Goal: Transaction & Acquisition: Purchase product/service

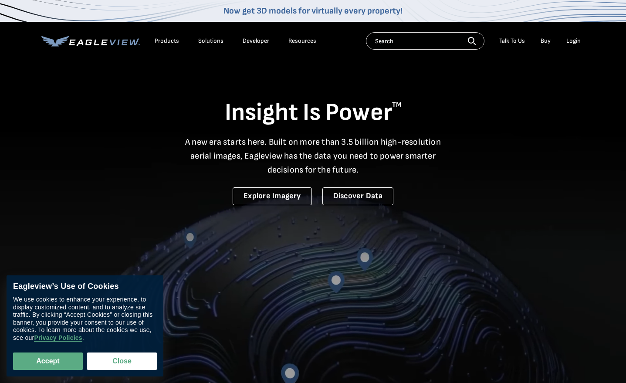
click at [573, 41] on div "Login" at bounding box center [573, 41] width 14 height 8
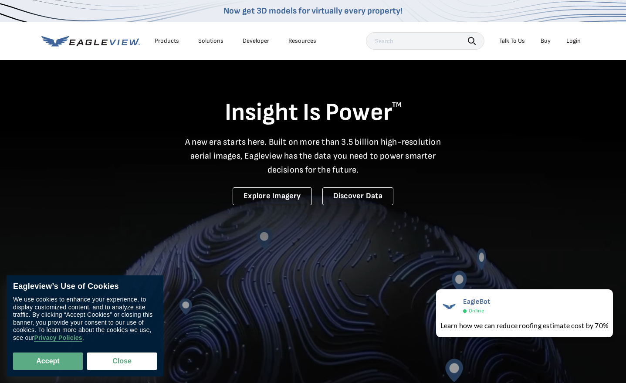
click at [576, 41] on div "Login" at bounding box center [573, 41] width 14 height 8
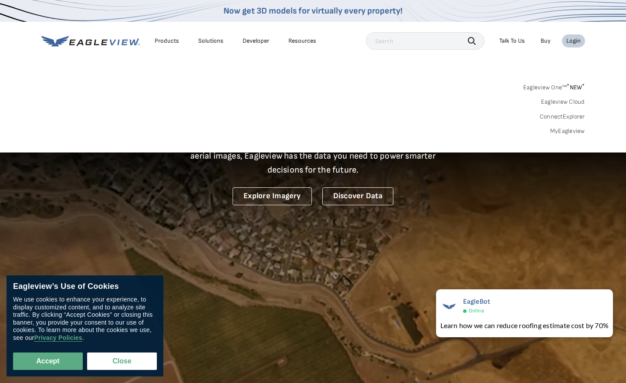
click at [301, 93] on div "Eagleview One™ * NEW * Eagleview Cloud ConnectExplorer MyEagleview" at bounding box center [313, 108] width 544 height 54
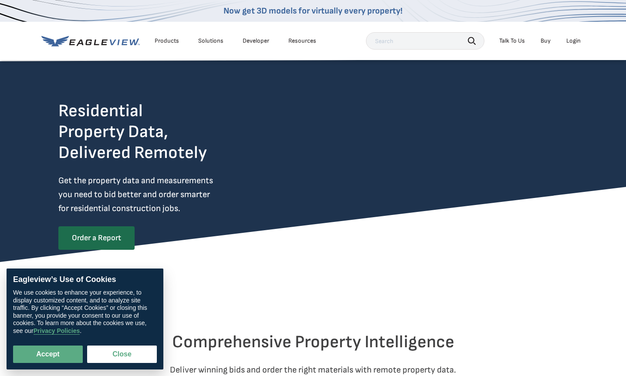
click at [576, 41] on div "Login" at bounding box center [573, 41] width 14 height 8
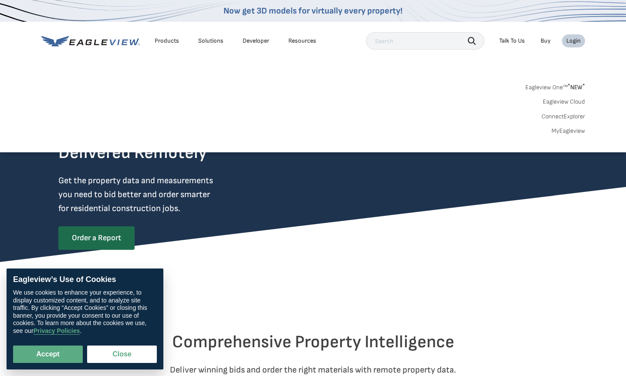
click at [572, 133] on link "MyEagleview" at bounding box center [569, 131] width 34 height 8
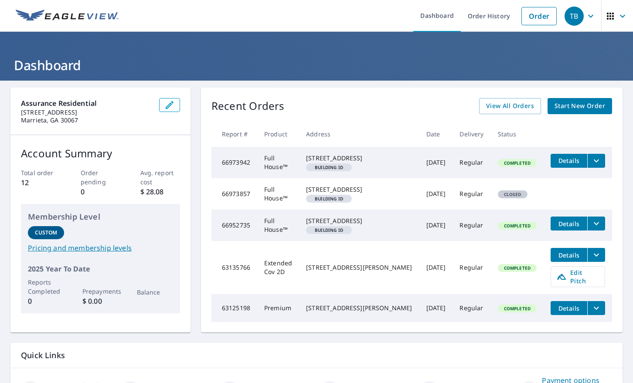
click at [566, 109] on span "Start New Order" at bounding box center [579, 106] width 51 height 11
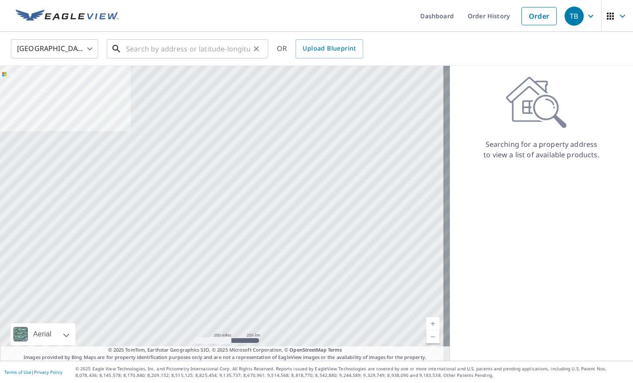
click at [223, 56] on input "text" at bounding box center [188, 49] width 124 height 24
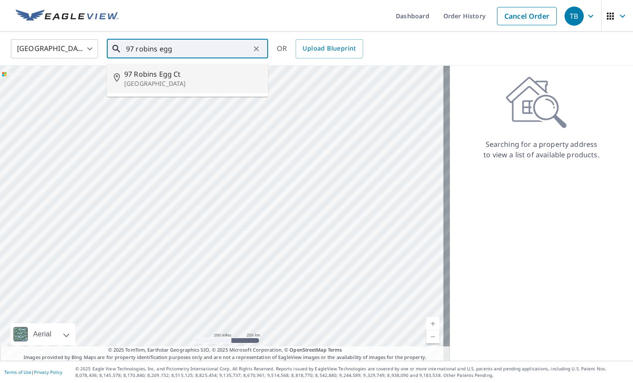
click at [199, 67] on li "[STREET_ADDRESS]" at bounding box center [187, 79] width 161 height 30
type input "[STREET_ADDRESS]"
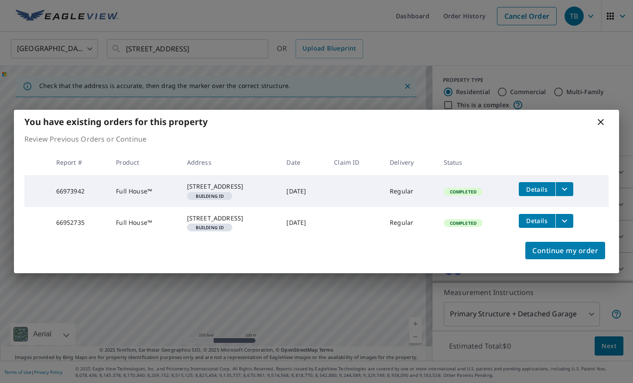
click at [599, 117] on icon at bounding box center [600, 122] width 10 height 10
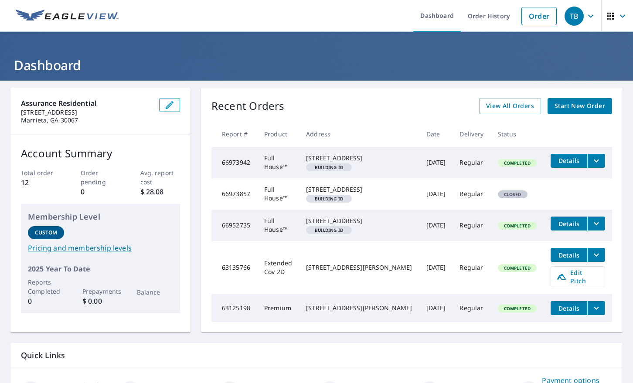
click at [557, 104] on span "Start New Order" at bounding box center [579, 106] width 51 height 11
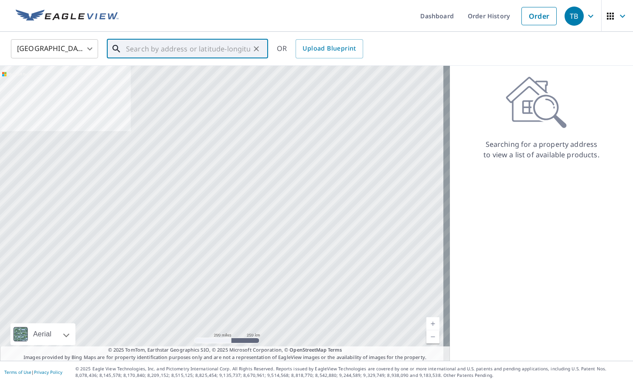
click at [187, 49] on input "text" at bounding box center [188, 49] width 124 height 24
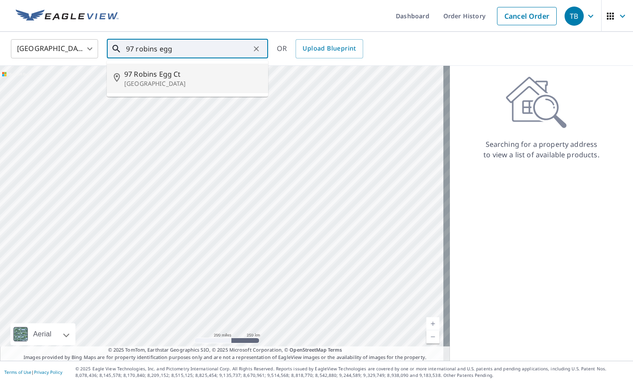
click at [193, 71] on span "97 Robins Egg Ct" at bounding box center [192, 74] width 137 height 10
type input "[STREET_ADDRESS]"
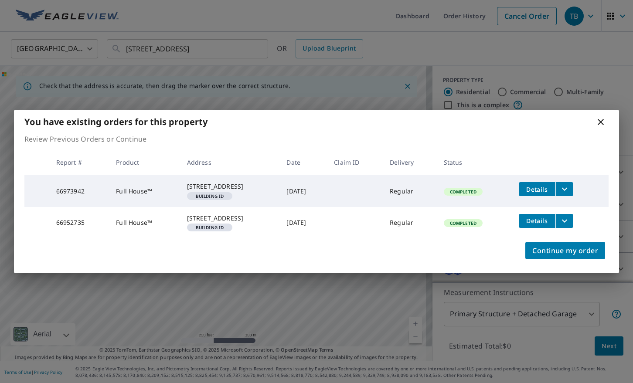
click at [598, 117] on icon at bounding box center [600, 122] width 10 height 10
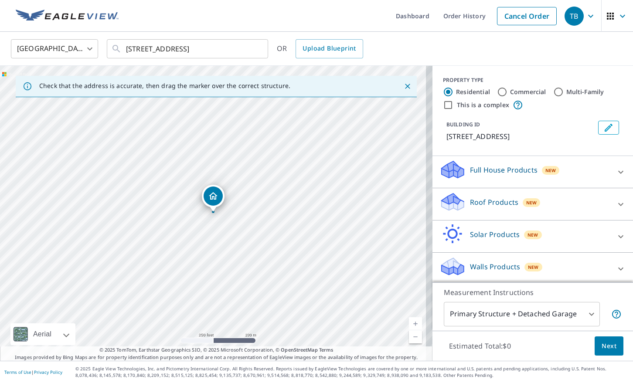
click at [497, 171] on p "Full House Products" at bounding box center [504, 170] width 68 height 10
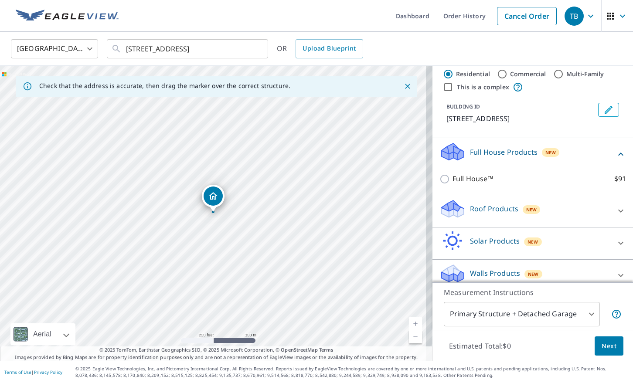
scroll to position [27, 0]
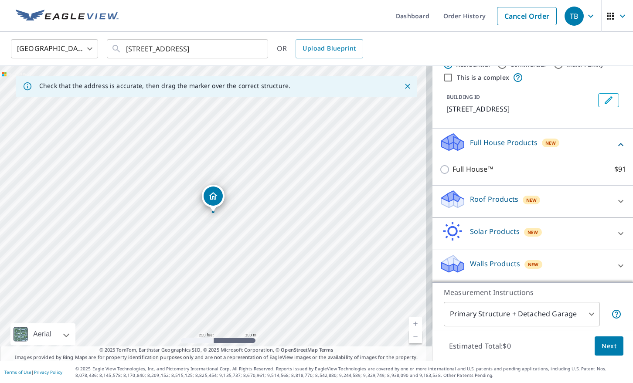
click at [495, 263] on p "Walls Products" at bounding box center [495, 263] width 50 height 10
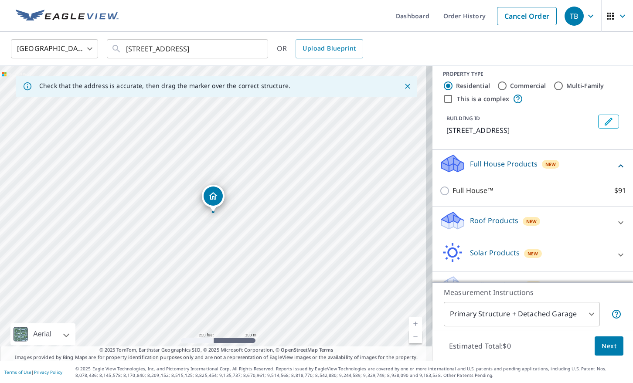
scroll to position [0, 0]
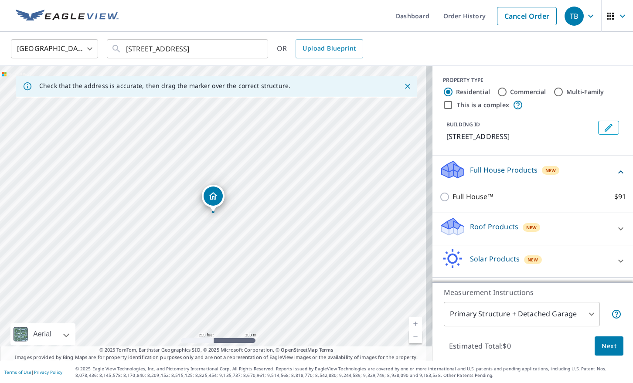
click at [507, 170] on p "Full House Products" at bounding box center [504, 170] width 68 height 10
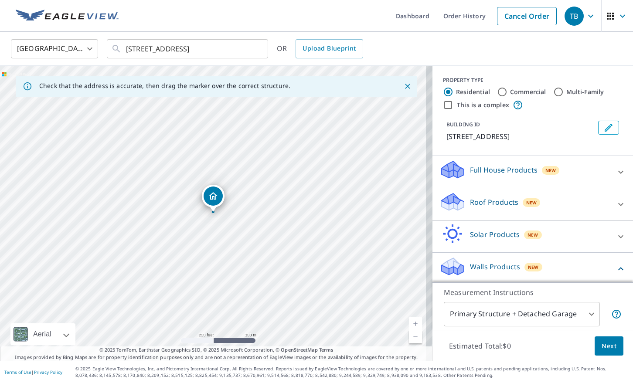
click at [502, 173] on p "Full House Products" at bounding box center [504, 170] width 68 height 10
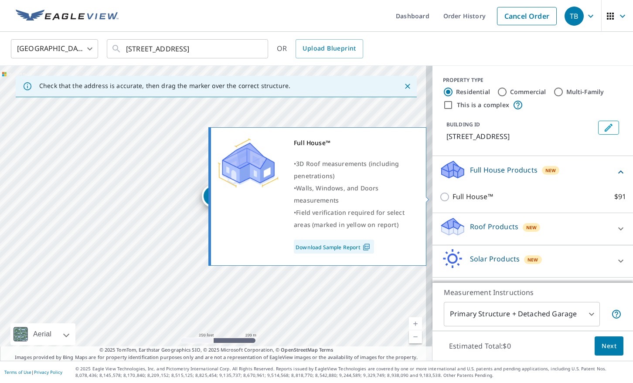
click at [439, 199] on input "Full House™ $91" at bounding box center [445, 197] width 13 height 10
checkbox input "true"
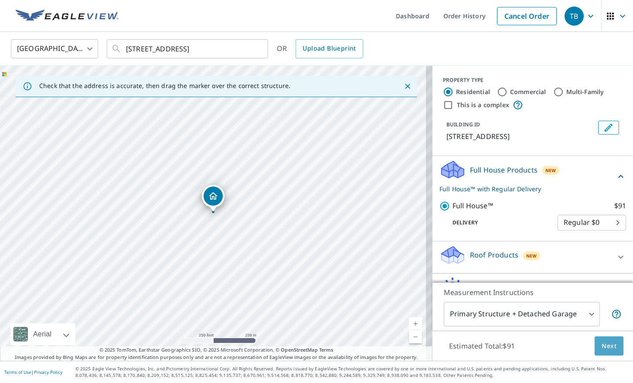
click at [603, 343] on span "Next" at bounding box center [608, 346] width 15 height 11
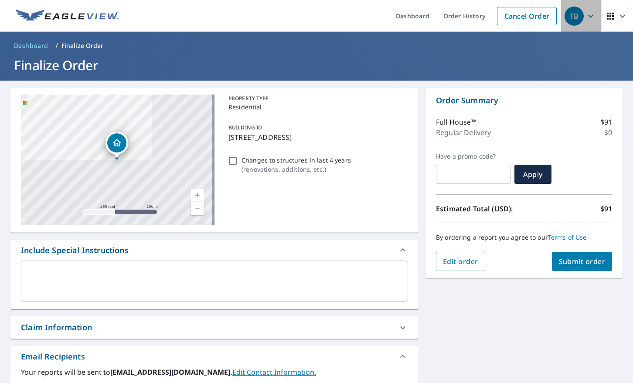
click at [585, 17] on icon "button" at bounding box center [590, 16] width 10 height 10
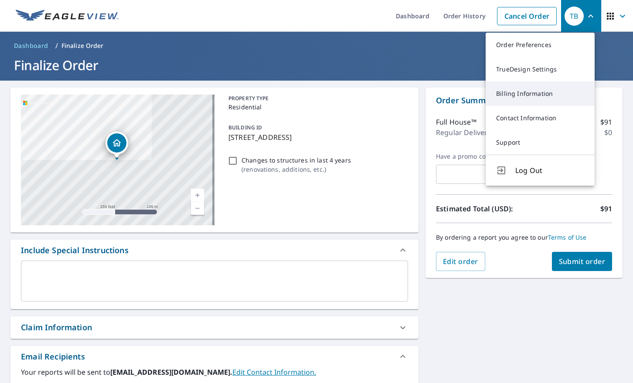
click at [535, 92] on link "Billing Information" at bounding box center [539, 93] width 109 height 24
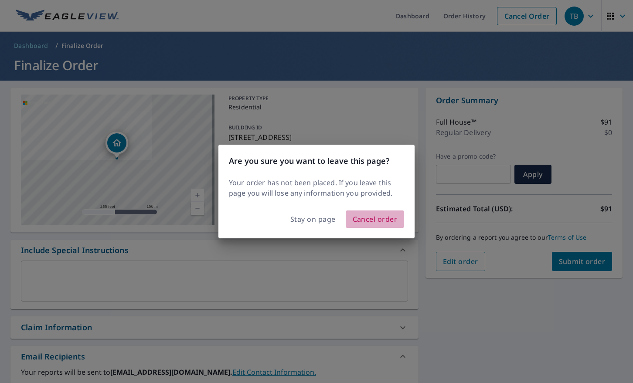
click at [366, 220] on span "Cancel order" at bounding box center [374, 219] width 45 height 12
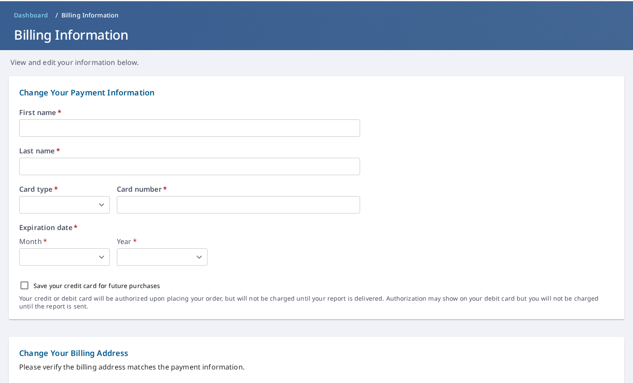
scroll to position [7, 0]
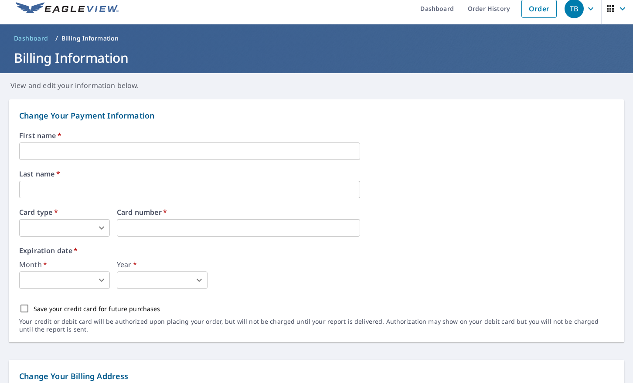
click at [66, 150] on input "text" at bounding box center [189, 150] width 341 height 17
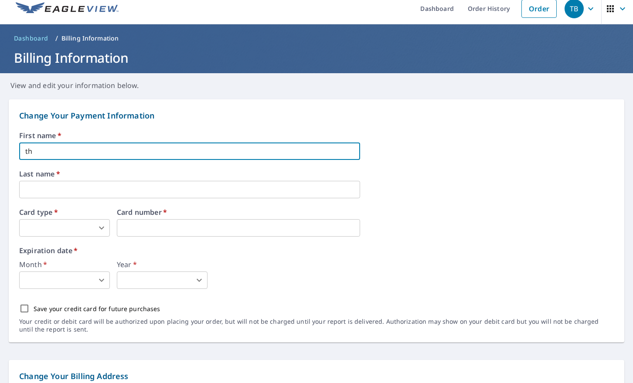
type input "t"
type input "[PERSON_NAME]"
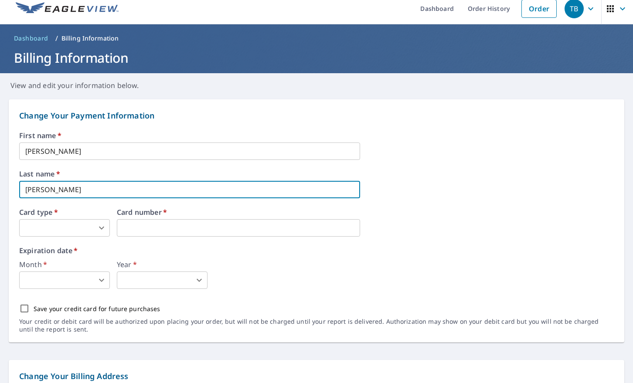
type input "[PERSON_NAME]"
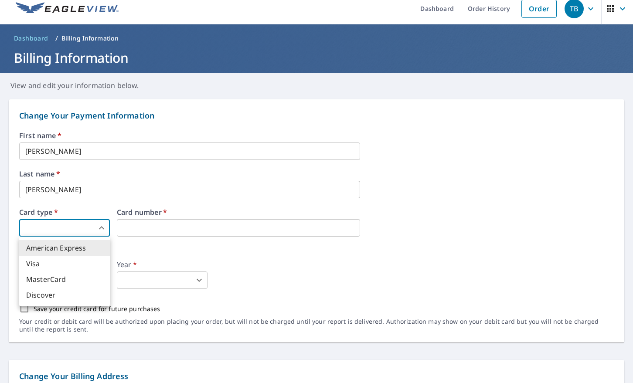
click at [96, 228] on body "TB TB Dashboard Order History Order TB Dashboard / Billing Information Billing …" at bounding box center [316, 191] width 633 height 383
click at [69, 264] on li "Visa" at bounding box center [64, 264] width 91 height 16
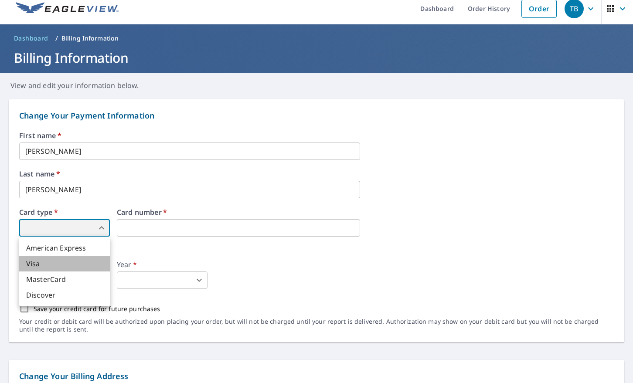
type input "2"
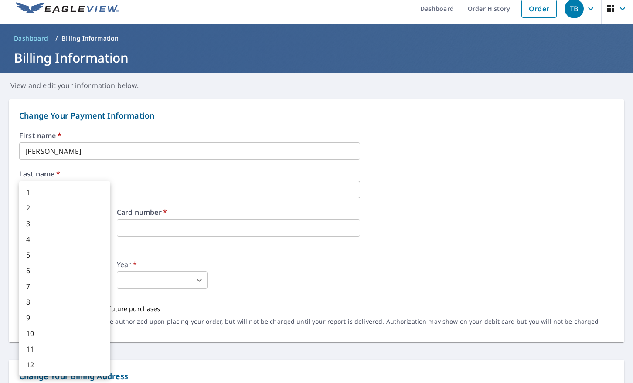
click at [85, 283] on body "TB TB Dashboard Order History Order TB Dashboard / Billing Information Billing …" at bounding box center [316, 191] width 633 height 383
click at [87, 195] on li "1" at bounding box center [64, 192] width 91 height 16
type input "1"
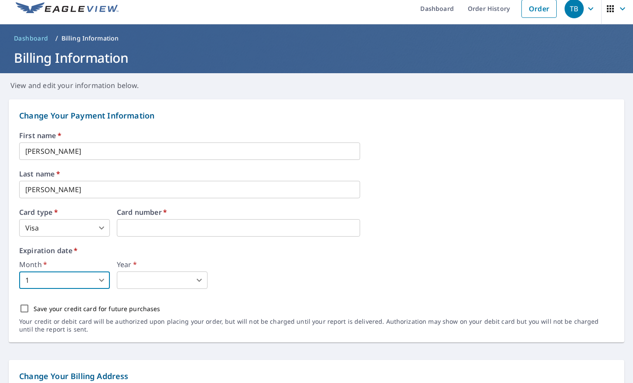
click at [129, 280] on body "TB TB Dashboard Order History Order TB Dashboard / Billing Information Billing …" at bounding box center [316, 191] width 633 height 383
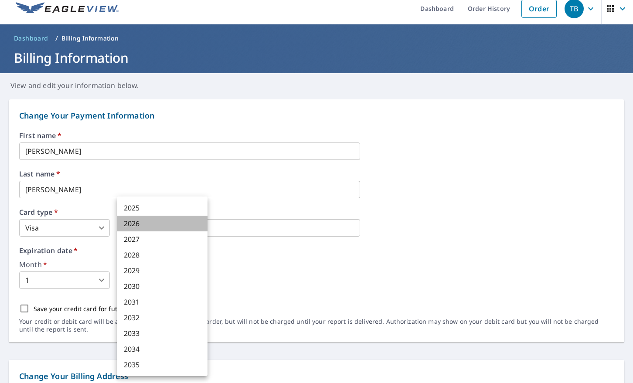
click at [138, 224] on li "2026" at bounding box center [162, 224] width 91 height 16
type input "2026"
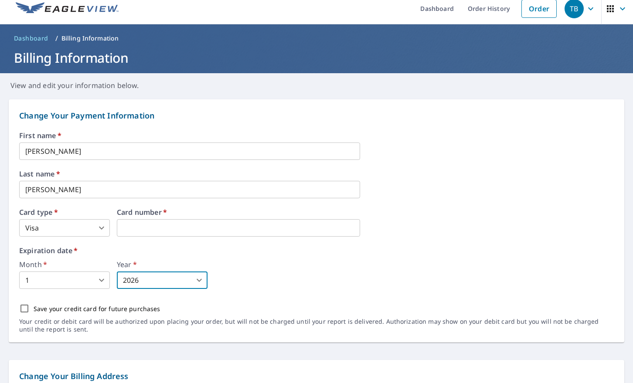
click at [24, 307] on input "Save your credit card for future purchases" at bounding box center [24, 308] width 18 height 18
checkbox input "true"
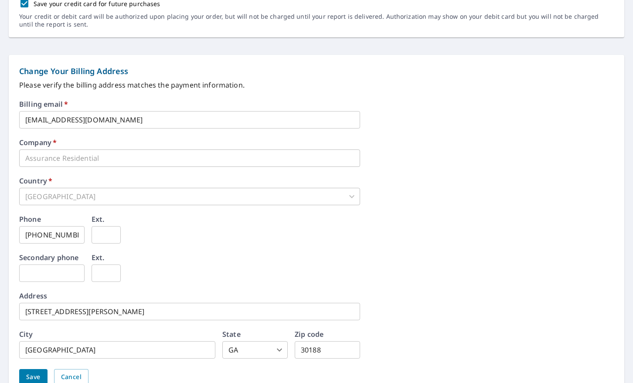
scroll to position [356, 0]
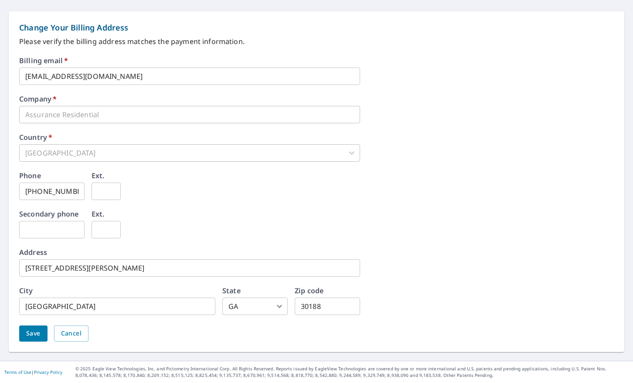
click at [108, 266] on input "[STREET_ADDRESS][PERSON_NAME]" at bounding box center [189, 267] width 341 height 17
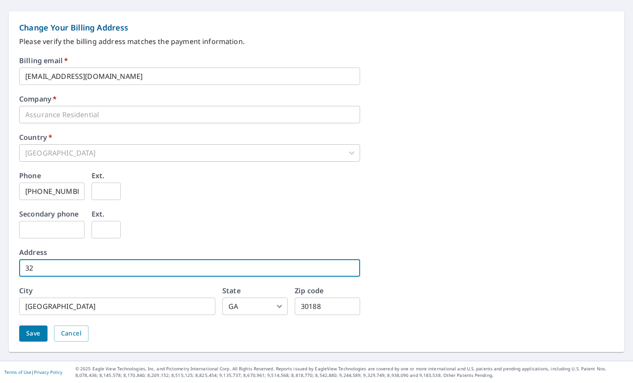
type input "3"
type input "531 cocobolo dr"
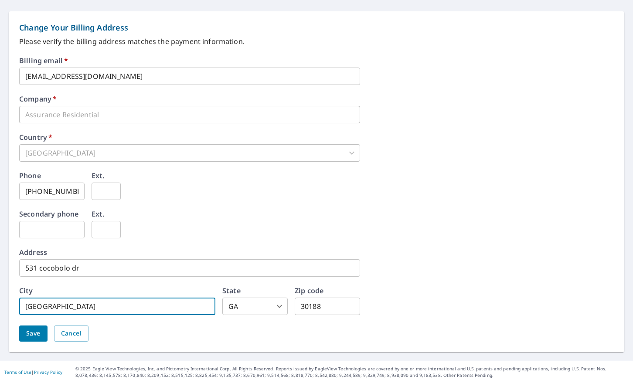
click at [47, 306] on input "[GEOGRAPHIC_DATA]" at bounding box center [117, 306] width 196 height 17
click at [63, 308] on input "[GEOGRAPHIC_DATA]" at bounding box center [117, 306] width 196 height 17
type input "W"
type input "[GEOGRAPHIC_DATA][PERSON_NAME]"
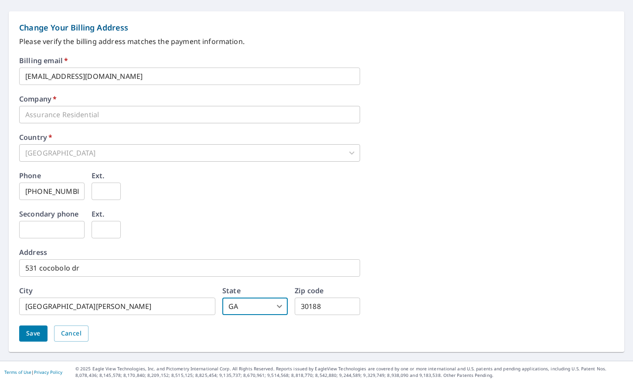
click at [269, 307] on body "TB TB Dashboard Order History Order TB Dashboard / Billing Information Billing …" at bounding box center [316, 191] width 633 height 383
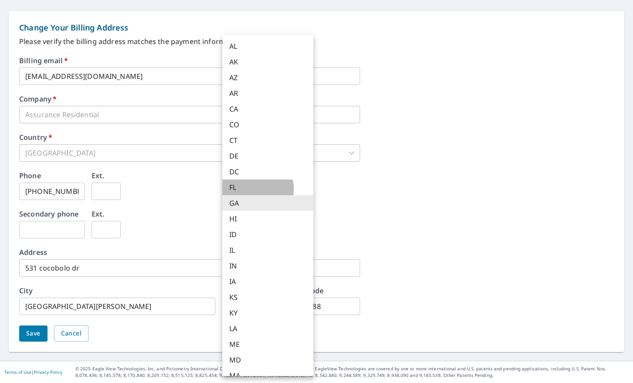
click at [257, 189] on li "FL" at bounding box center [267, 188] width 91 height 16
type input "FL"
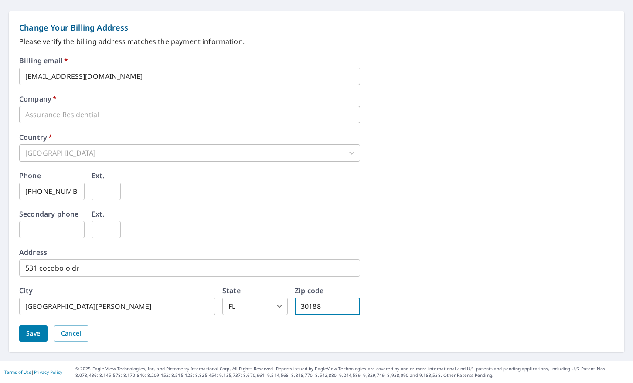
click at [326, 307] on input "30188" at bounding box center [327, 306] width 65 height 17
type input "32459"
click at [31, 334] on span "Save" at bounding box center [33, 333] width 14 height 11
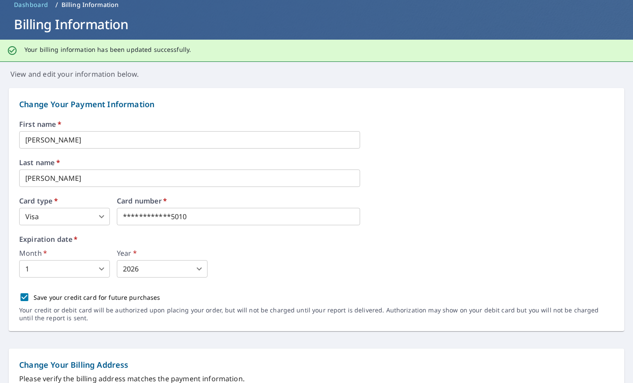
scroll to position [0, 0]
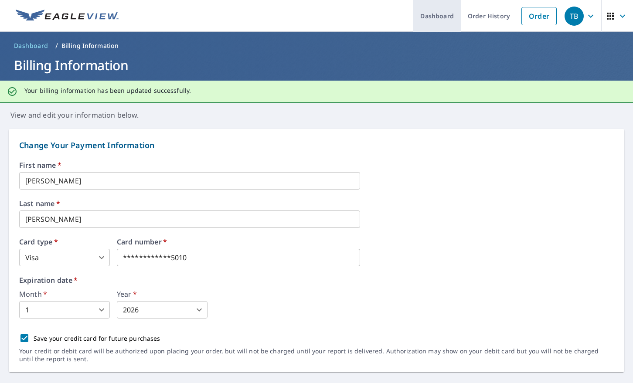
click at [440, 16] on link "Dashboard" at bounding box center [436, 16] width 47 height 32
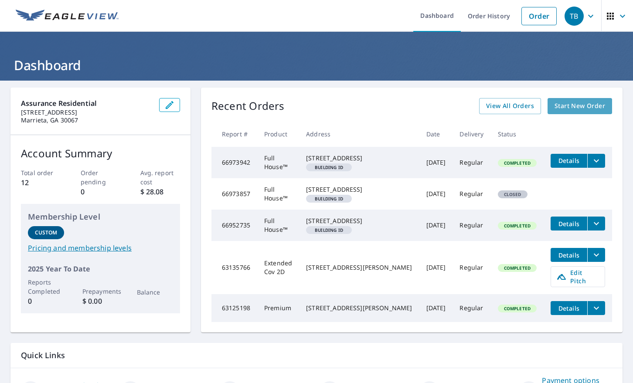
click at [574, 108] on span "Start New Order" at bounding box center [579, 106] width 51 height 11
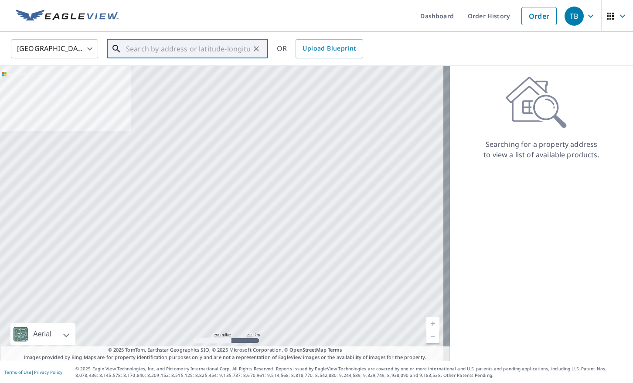
click at [205, 54] on input "text" at bounding box center [188, 49] width 124 height 24
type input "8"
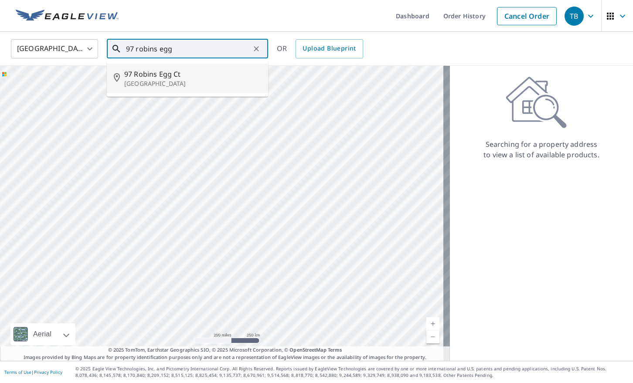
click at [186, 72] on span "97 Robins Egg Ct" at bounding box center [192, 74] width 137 height 10
type input "[STREET_ADDRESS]"
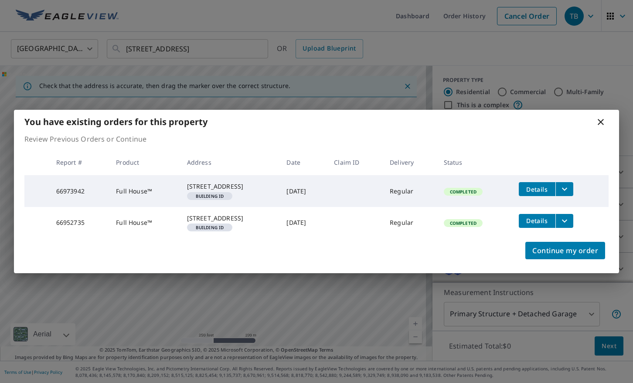
click at [599, 119] on icon at bounding box center [600, 122] width 6 height 6
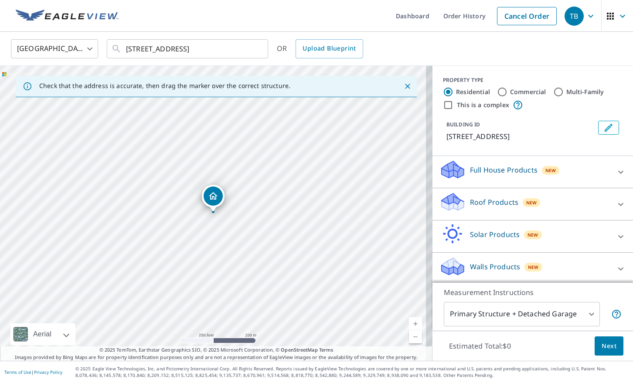
click at [409, 325] on link "Current Level 17, Zoom In" at bounding box center [415, 323] width 13 height 13
click at [409, 325] on link "Current Level 18, Zoom In" at bounding box center [415, 323] width 13 height 13
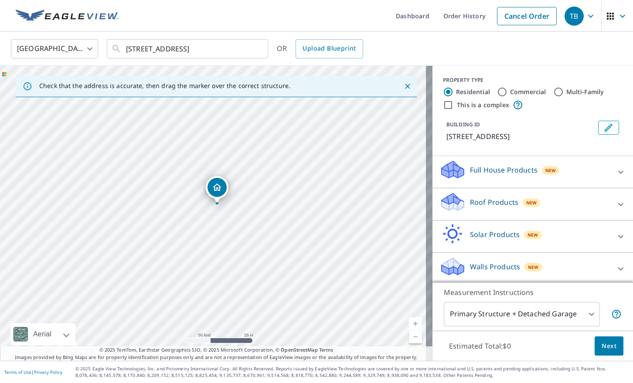
drag, startPoint x: 281, startPoint y: 213, endPoint x: 285, endPoint y: 204, distance: 9.6
click at [285, 204] on div "[STREET_ADDRESS]" at bounding box center [216, 213] width 432 height 295
click at [204, 231] on div "[STREET_ADDRESS]" at bounding box center [216, 213] width 432 height 295
click at [514, 173] on p "Full House Products" at bounding box center [504, 170] width 68 height 10
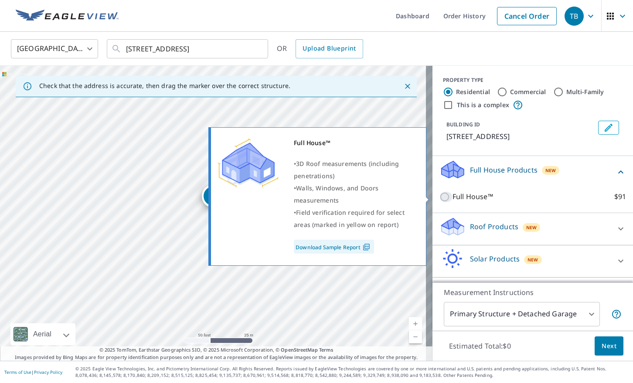
click at [439, 198] on input "Full House™ $91" at bounding box center [445, 197] width 13 height 10
checkbox input "true"
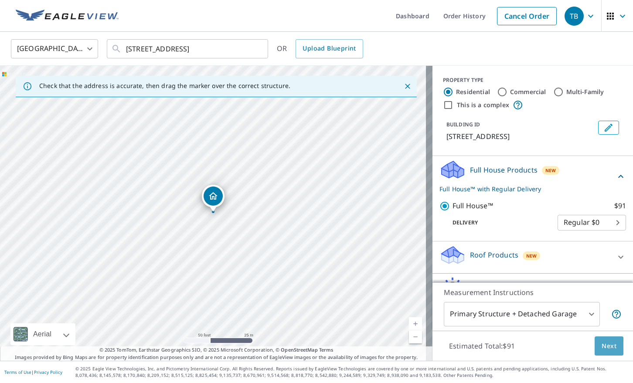
click at [605, 343] on span "Next" at bounding box center [608, 346] width 15 height 11
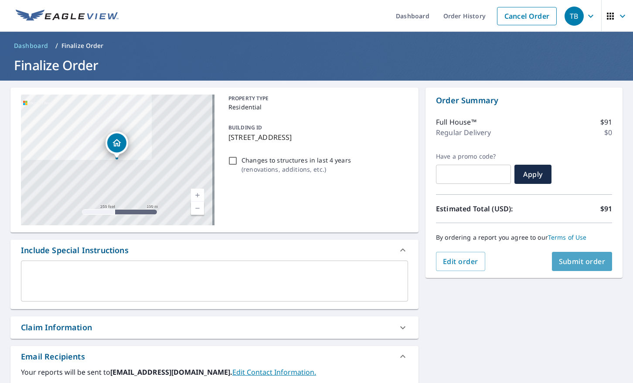
click at [569, 263] on span "Submit order" at bounding box center [582, 262] width 47 height 10
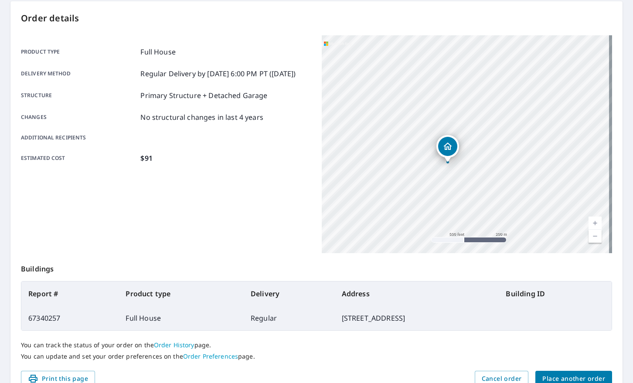
scroll to position [43, 0]
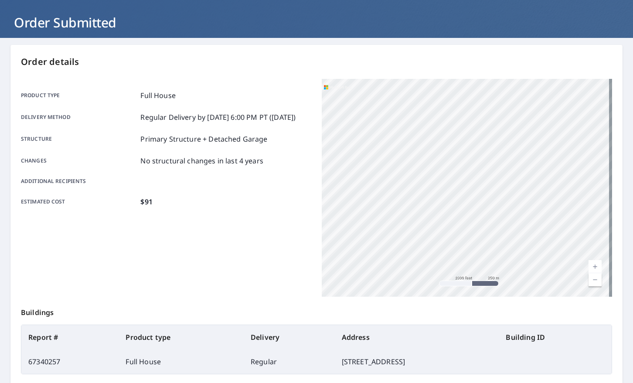
drag, startPoint x: 418, startPoint y: 125, endPoint x: 605, endPoint y: 203, distance: 202.5
click at [605, 203] on div "[STREET_ADDRESS]" at bounding box center [467, 188] width 290 height 218
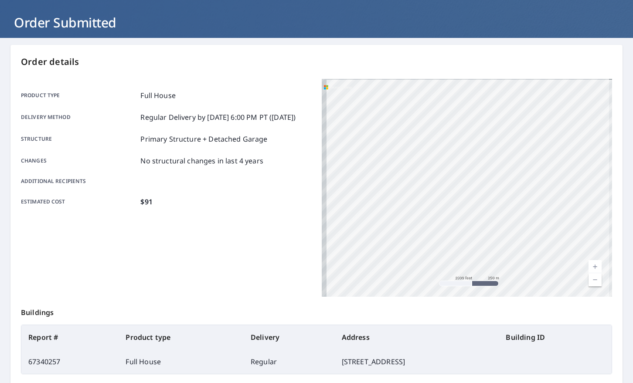
drag, startPoint x: 516, startPoint y: 171, endPoint x: 572, endPoint y: 182, distance: 56.7
click at [572, 182] on div "[STREET_ADDRESS]" at bounding box center [467, 188] width 290 height 218
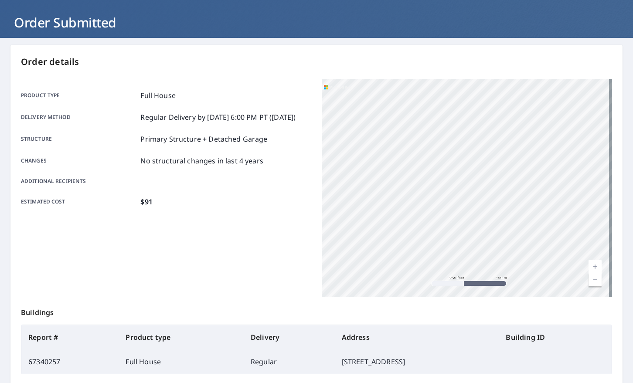
drag, startPoint x: 491, startPoint y: 190, endPoint x: 610, endPoint y: 178, distance: 118.7
click at [610, 178] on div "Order details Product type Full House Delivery method Regular Delivery by [DATE…" at bounding box center [316, 243] width 612 height 396
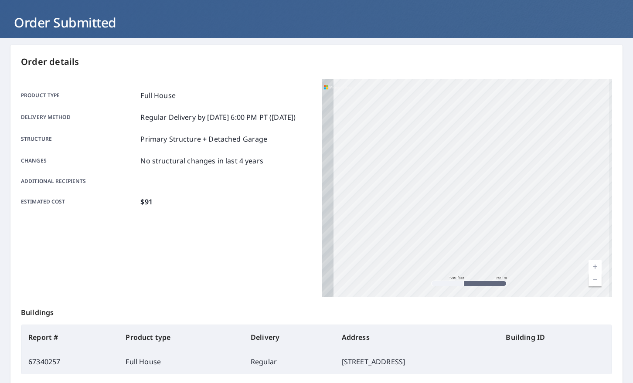
drag, startPoint x: 507, startPoint y: 180, endPoint x: 594, endPoint y: 179, distance: 87.1
click at [594, 179] on div "[STREET_ADDRESS]" at bounding box center [467, 188] width 290 height 218
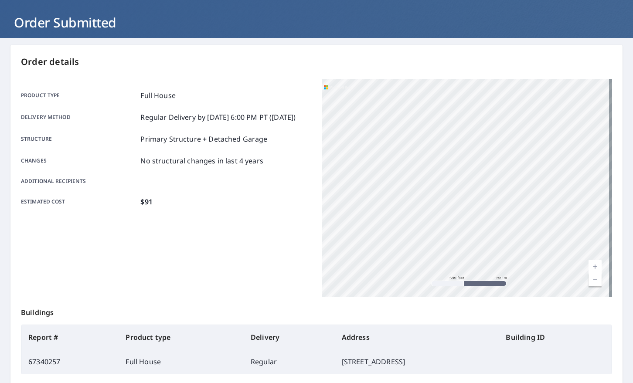
drag, startPoint x: 359, startPoint y: 122, endPoint x: 553, endPoint y: 176, distance: 202.3
click at [553, 176] on div "[STREET_ADDRESS]" at bounding box center [467, 188] width 290 height 218
drag, startPoint x: 519, startPoint y: 98, endPoint x: 591, endPoint y: 170, distance: 101.7
click at [591, 170] on div "[STREET_ADDRESS]" at bounding box center [467, 188] width 290 height 218
drag, startPoint x: 523, startPoint y: 181, endPoint x: 451, endPoint y: 228, distance: 85.9
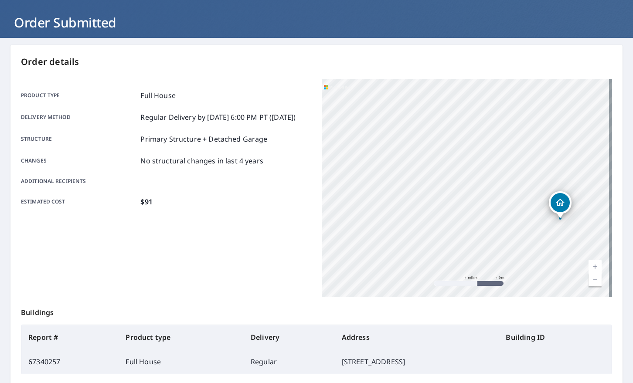
click at [451, 228] on div "[STREET_ADDRESS]" at bounding box center [467, 188] width 290 height 218
drag, startPoint x: 516, startPoint y: 108, endPoint x: 589, endPoint y: 183, distance: 104.1
click at [589, 183] on div "[STREET_ADDRESS]" at bounding box center [467, 188] width 290 height 218
drag, startPoint x: 395, startPoint y: 179, endPoint x: 489, endPoint y: 240, distance: 112.5
click at [489, 240] on div "[STREET_ADDRESS]" at bounding box center [467, 188] width 290 height 218
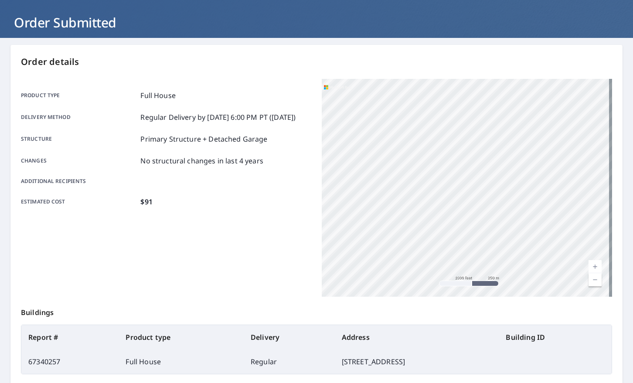
drag, startPoint x: 447, startPoint y: 168, endPoint x: 519, endPoint y: 95, distance: 102.3
click at [517, 96] on div "[STREET_ADDRESS]" at bounding box center [467, 188] width 290 height 218
drag, startPoint x: 481, startPoint y: 148, endPoint x: 552, endPoint y: 98, distance: 86.9
click at [552, 97] on div "[STREET_ADDRESS]" at bounding box center [467, 188] width 290 height 218
drag, startPoint x: 439, startPoint y: 208, endPoint x: 464, endPoint y: 190, distance: 31.6
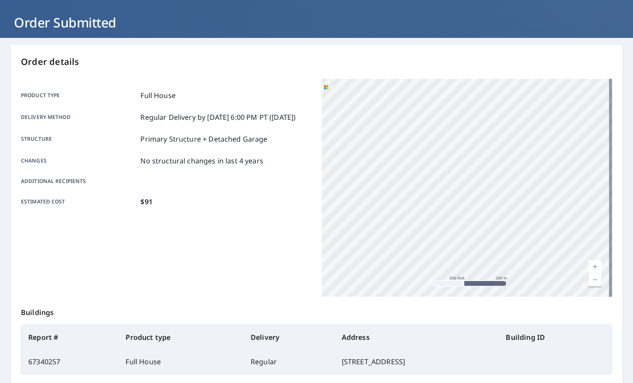
click at [464, 190] on div "[STREET_ADDRESS]" at bounding box center [467, 188] width 290 height 218
drag, startPoint x: 386, startPoint y: 197, endPoint x: 630, endPoint y: 221, distance: 245.6
click at [630, 221] on div "Dashboard Order History Order TB Order Submitted Order details Product type Ful…" at bounding box center [316, 191] width 633 height 383
